Goal: Task Accomplishment & Management: Manage account settings

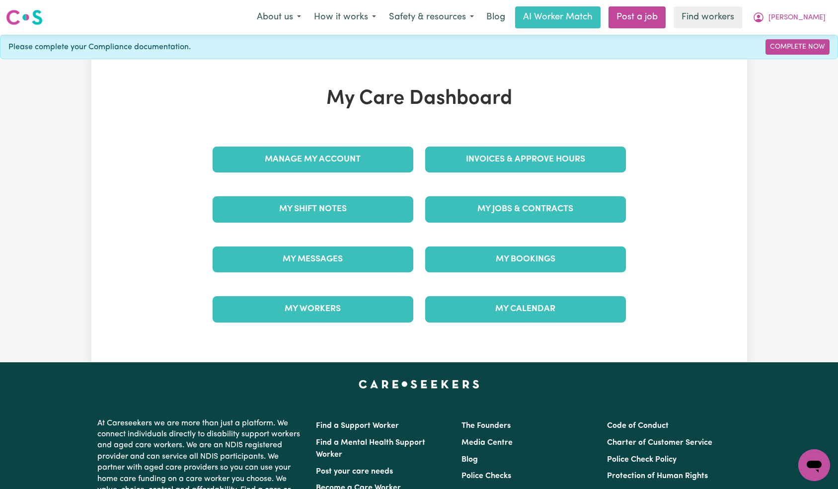
click at [378, 144] on div "Manage My Account" at bounding box center [313, 160] width 213 height 50
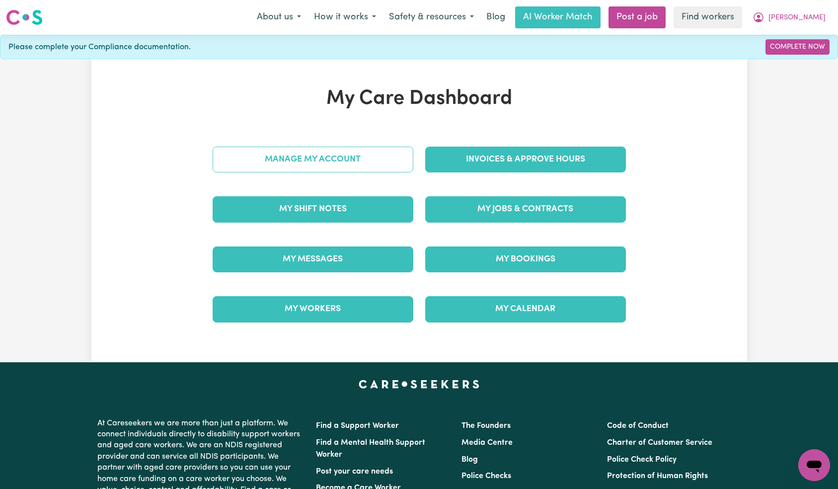
click at [374, 161] on link "Manage My Account" at bounding box center [313, 160] width 201 height 26
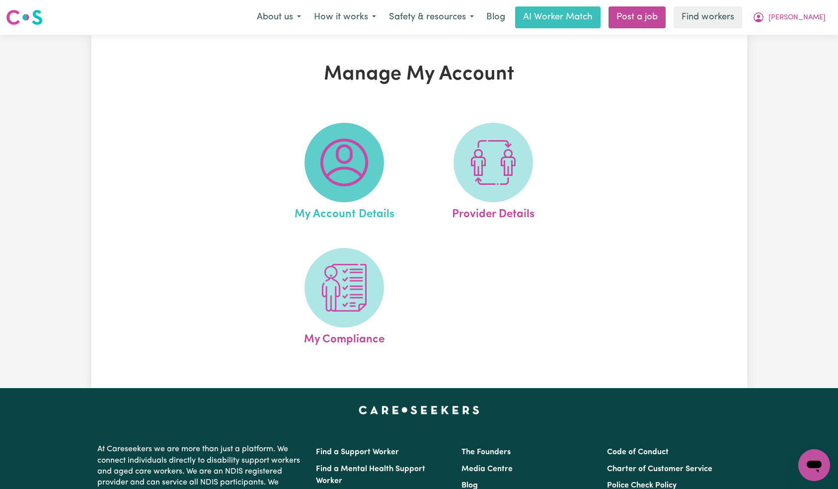
click at [359, 151] on img at bounding box center [345, 163] width 48 height 48
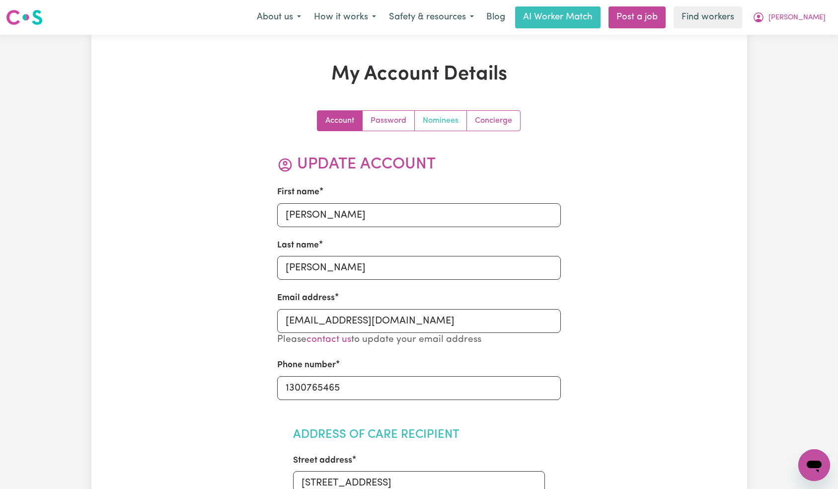
click at [433, 128] on link "Nominees" at bounding box center [441, 121] width 52 height 20
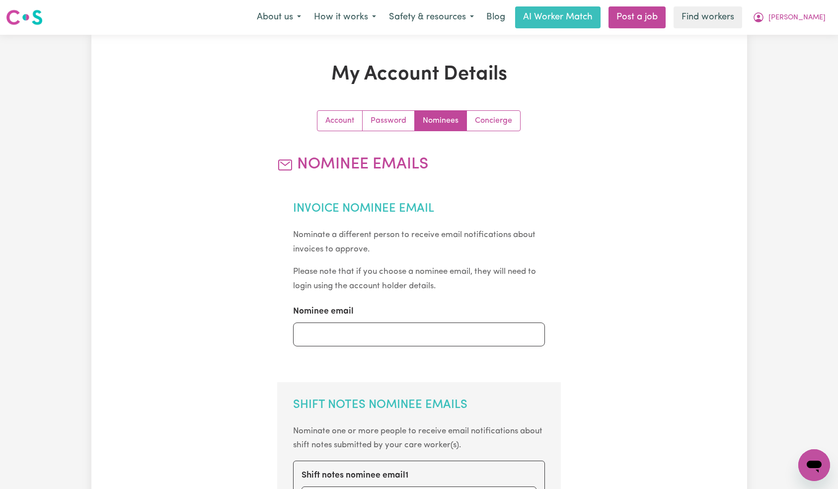
scroll to position [370, 0]
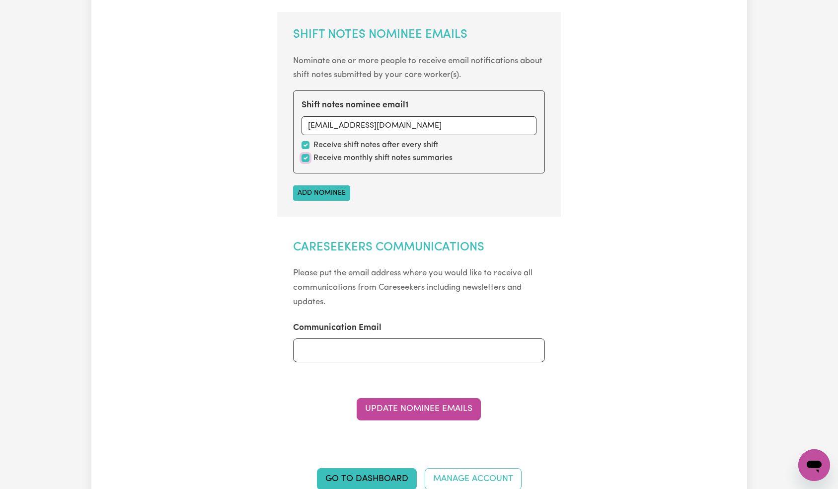
drag, startPoint x: 304, startPoint y: 161, endPoint x: 345, endPoint y: 234, distance: 83.9
click at [304, 161] on input "checkbox" at bounding box center [306, 158] width 8 height 8
checkbox input "false"
drag, startPoint x: 402, startPoint y: 408, endPoint x: 413, endPoint y: 390, distance: 21.5
click at [402, 407] on button "Update Nominee Emails" at bounding box center [419, 409] width 124 height 22
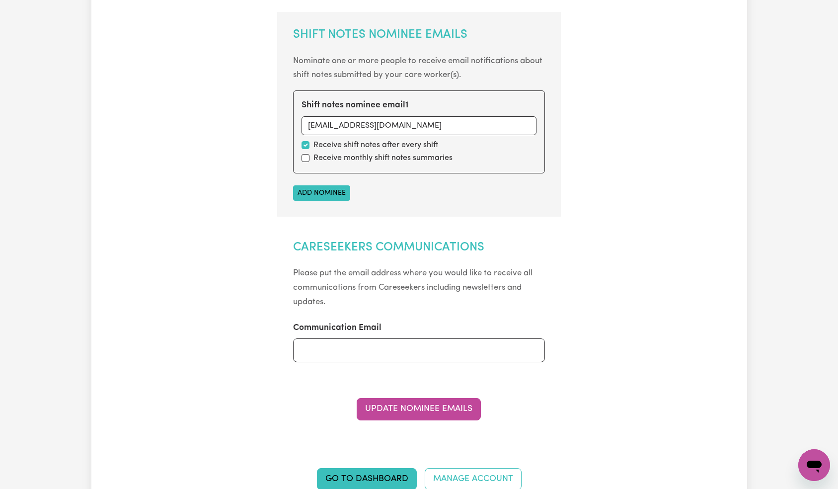
scroll to position [0, 0]
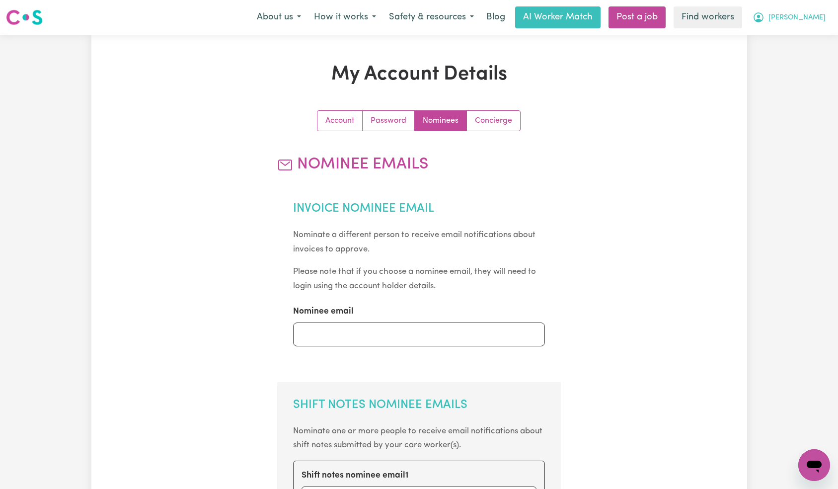
click at [805, 9] on button "[PERSON_NAME]" at bounding box center [789, 17] width 86 height 21
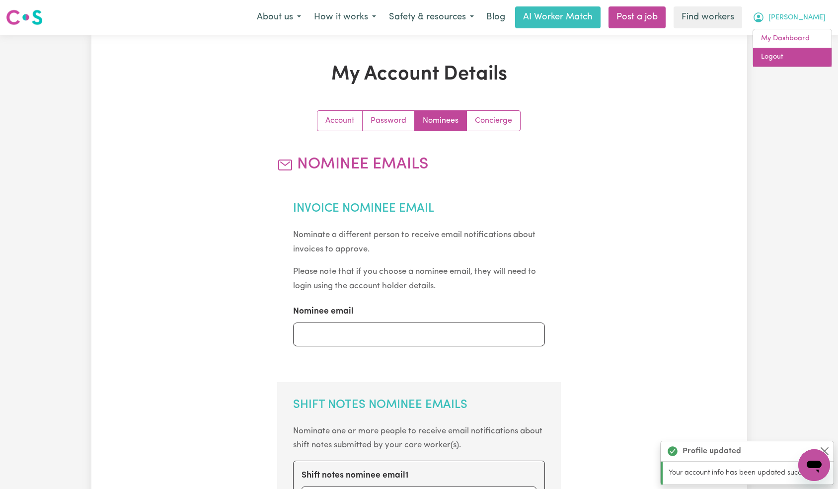
click at [795, 54] on link "Logout" at bounding box center [792, 57] width 79 height 19
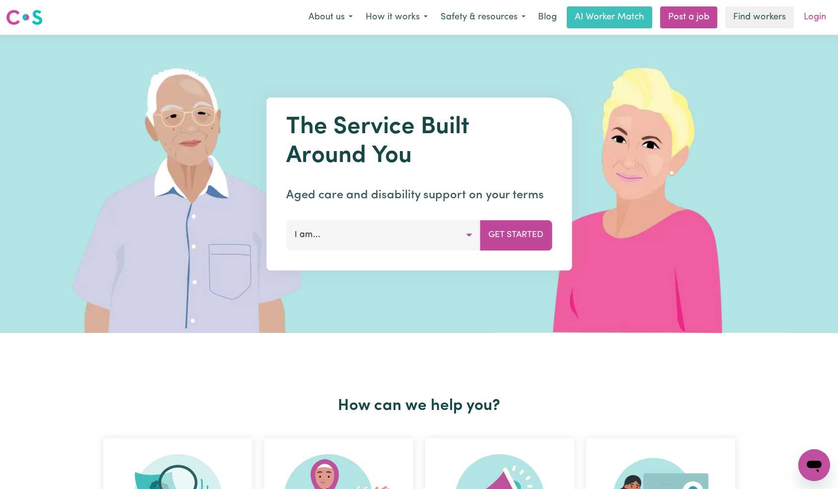
click at [812, 17] on link "Login" at bounding box center [815, 17] width 34 height 22
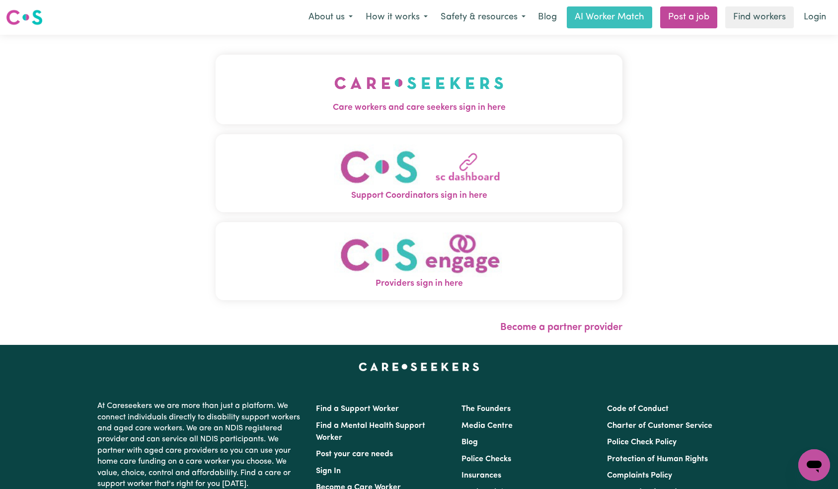
click at [219, 118] on button "Care workers and care seekers sign in here" at bounding box center [419, 90] width 407 height 70
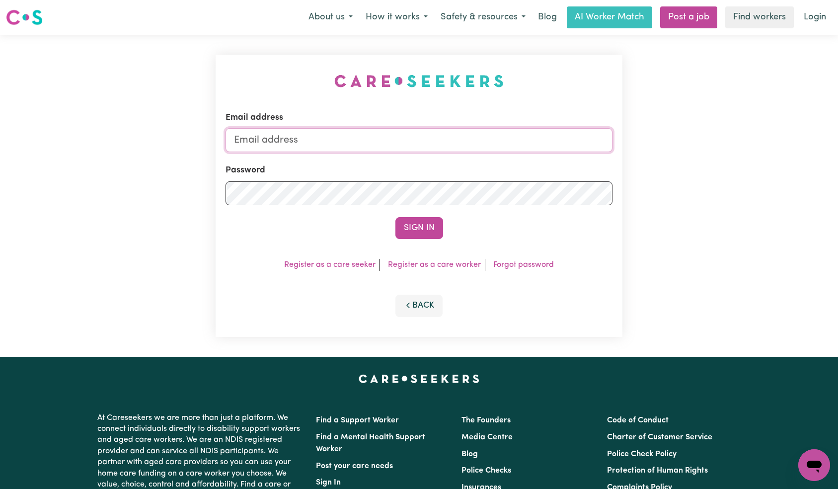
click at [396, 138] on input "Email address" at bounding box center [420, 140] width 388 height 24
paste input "[EMAIL_ADDRESS][DOMAIN_NAME]"
type input "[EMAIL_ADDRESS][DOMAIN_NAME]"
click at [409, 236] on button "Sign In" at bounding box center [420, 228] width 48 height 22
